Goal: Task Accomplishment & Management: Manage account settings

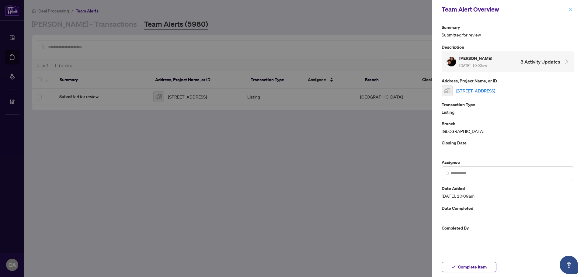
click at [571, 7] on icon "close" at bounding box center [571, 9] width 4 height 4
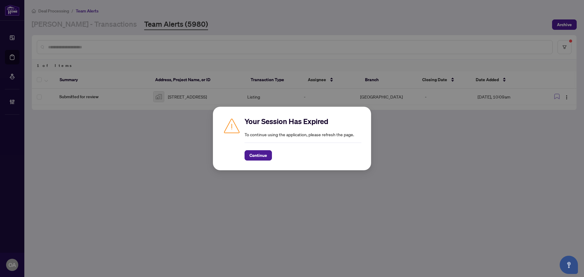
click at [257, 161] on div "Your Session Has Expired To continue using the application, please refresh the …" at bounding box center [292, 139] width 158 height 64
click at [262, 152] on span "Continue" at bounding box center [259, 156] width 18 height 10
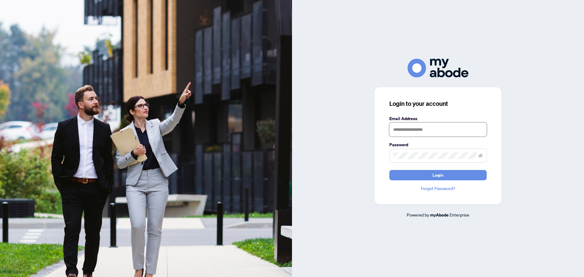
type input "**********"
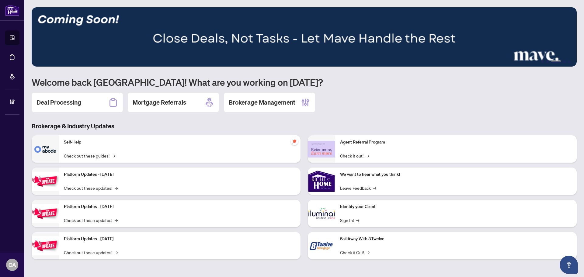
drag, startPoint x: 100, startPoint y: 105, endPoint x: 101, endPoint y: 111, distance: 5.9
click at [100, 105] on div "Deal Processing" at bounding box center [77, 102] width 91 height 19
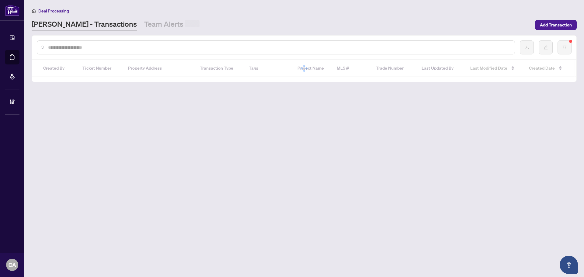
click at [68, 46] on input "text" at bounding box center [279, 47] width 462 height 7
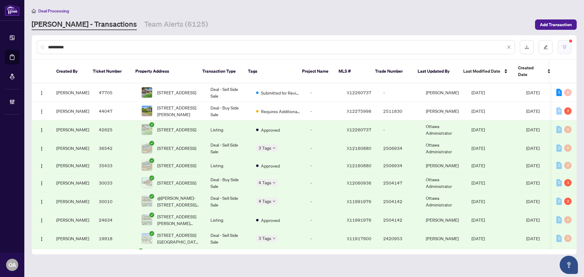
click at [570, 46] on button "button" at bounding box center [565, 47] width 14 height 14
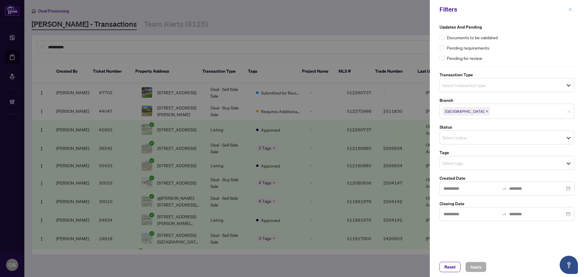
click at [573, 6] on span "button" at bounding box center [571, 10] width 4 height 10
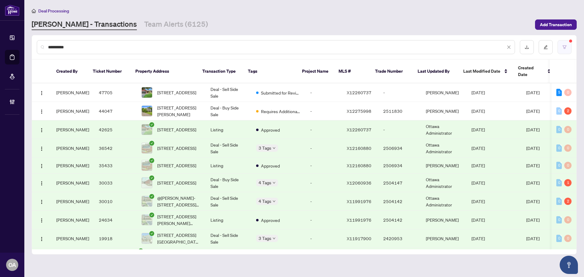
click at [563, 53] on button "button" at bounding box center [565, 47] width 14 height 14
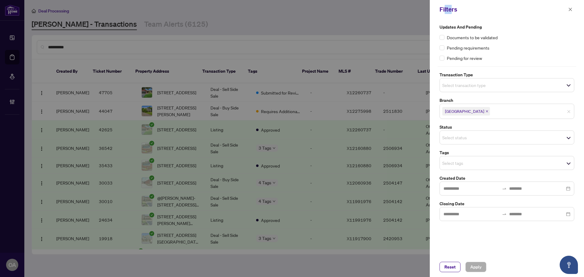
drag, startPoint x: 445, startPoint y: 12, endPoint x: 451, endPoint y: 12, distance: 6.4
click at [451, 12] on div "Filters" at bounding box center [503, 9] width 127 height 9
click at [452, 12] on div "Filters" at bounding box center [503, 9] width 127 height 9
click at [476, 8] on div "Filters" at bounding box center [503, 9] width 127 height 9
click at [569, 10] on icon "close" at bounding box center [571, 9] width 4 height 4
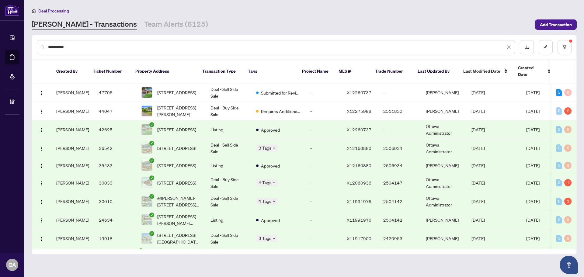
click at [189, 48] on input "**********" at bounding box center [277, 47] width 458 height 7
drag, startPoint x: 128, startPoint y: 45, endPoint x: -31, endPoint y: 31, distance: 159.8
click at [0, 31] on html "**********" at bounding box center [292, 138] width 584 height 277
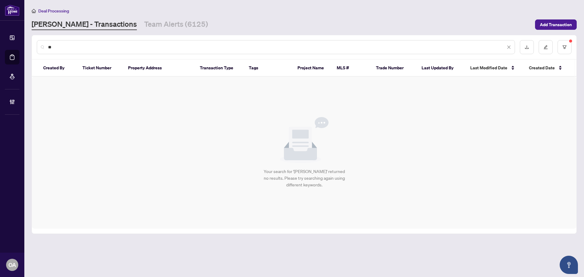
type input "*"
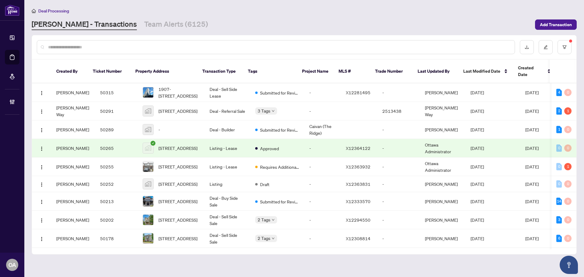
click at [202, 47] on input "text" at bounding box center [279, 47] width 462 height 7
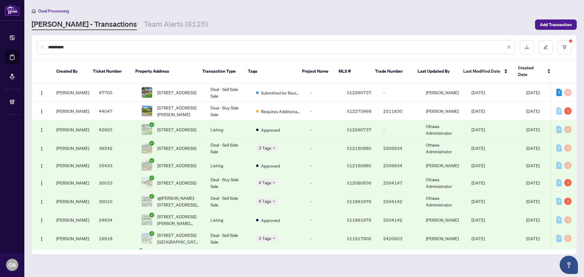
type input "**********"
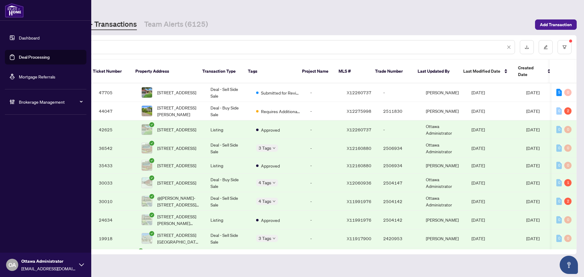
click at [33, 100] on span "Brokerage Management" at bounding box center [50, 102] width 63 height 7
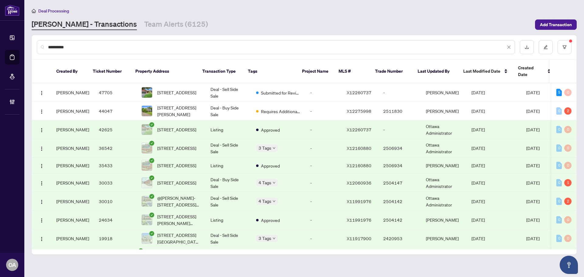
click at [209, 9] on div "Deal Processing" at bounding box center [305, 10] width 546 height 7
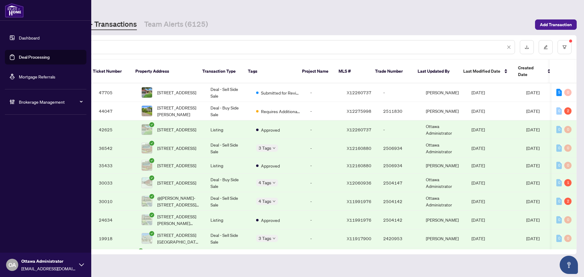
click at [40, 262] on span "Ottawa Administrator" at bounding box center [48, 261] width 55 height 7
click at [15, 241] on icon "button" at bounding box center [12, 242] width 5 height 4
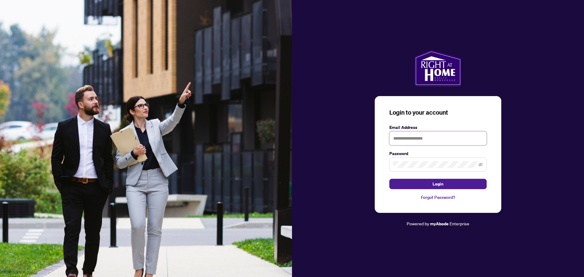
click at [435, 136] on input "text" at bounding box center [438, 139] width 97 height 14
type input "**********"
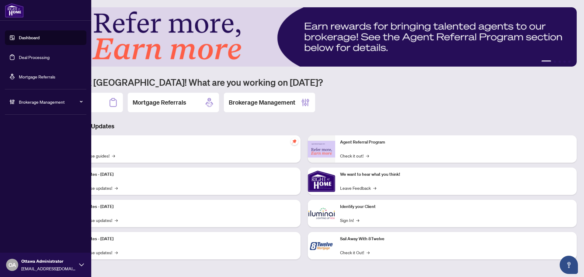
click at [24, 107] on div "Brokerage Management" at bounding box center [46, 102] width 82 height 15
click at [26, 147] on link "Manage Agents" at bounding box center [28, 145] width 30 height 5
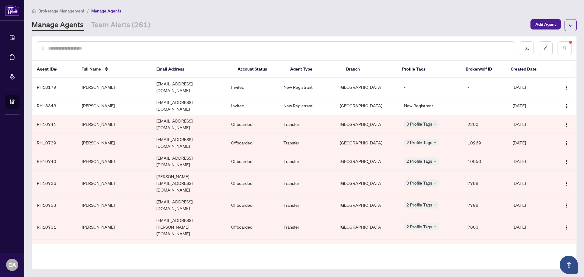
click at [103, 47] on input "text" at bounding box center [279, 48] width 462 height 7
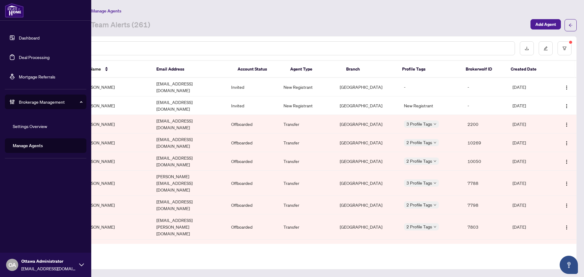
click at [15, 269] on span "OA" at bounding box center [13, 265] width 8 height 9
click at [30, 246] on span "Logout" at bounding box center [25, 242] width 14 height 10
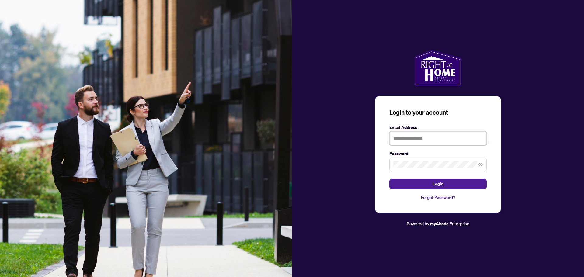
click at [419, 139] on input "text" at bounding box center [438, 139] width 97 height 14
type input "**********"
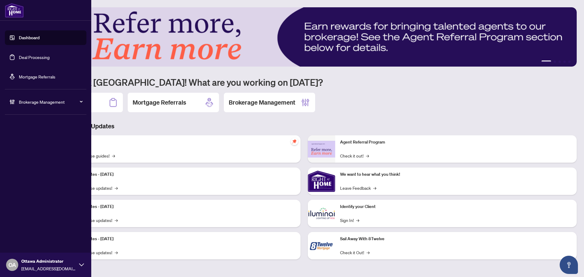
click at [13, 262] on span "OA" at bounding box center [13, 265] width 8 height 9
click at [49, 247] on div "MY ACCOUNT Logout" at bounding box center [45, 236] width 91 height 32
click at [49, 244] on button "Logout" at bounding box center [46, 242] width 82 height 10
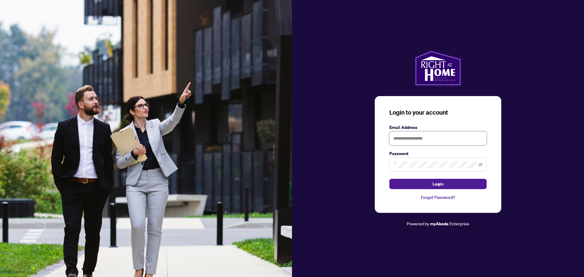
click at [424, 135] on input "text" at bounding box center [438, 139] width 97 height 14
type input "**********"
click at [390, 179] on button "Login" at bounding box center [438, 184] width 97 height 10
